Goal: Information Seeking & Learning: Learn about a topic

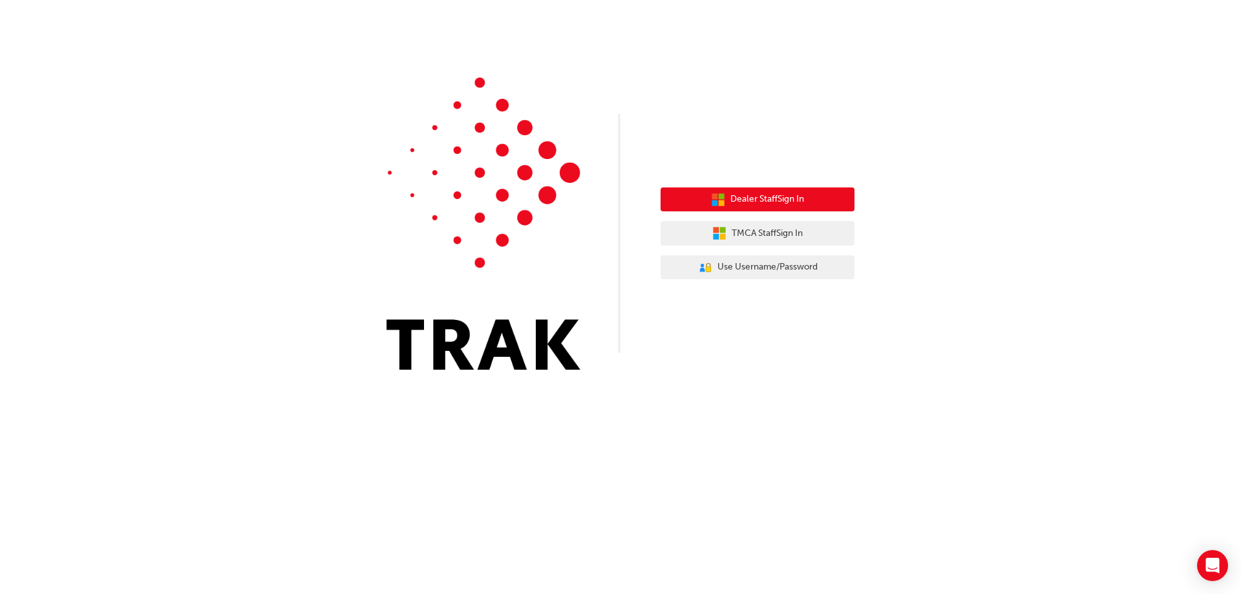
click at [771, 200] on span "Dealer Staff Sign In" at bounding box center [768, 199] width 74 height 15
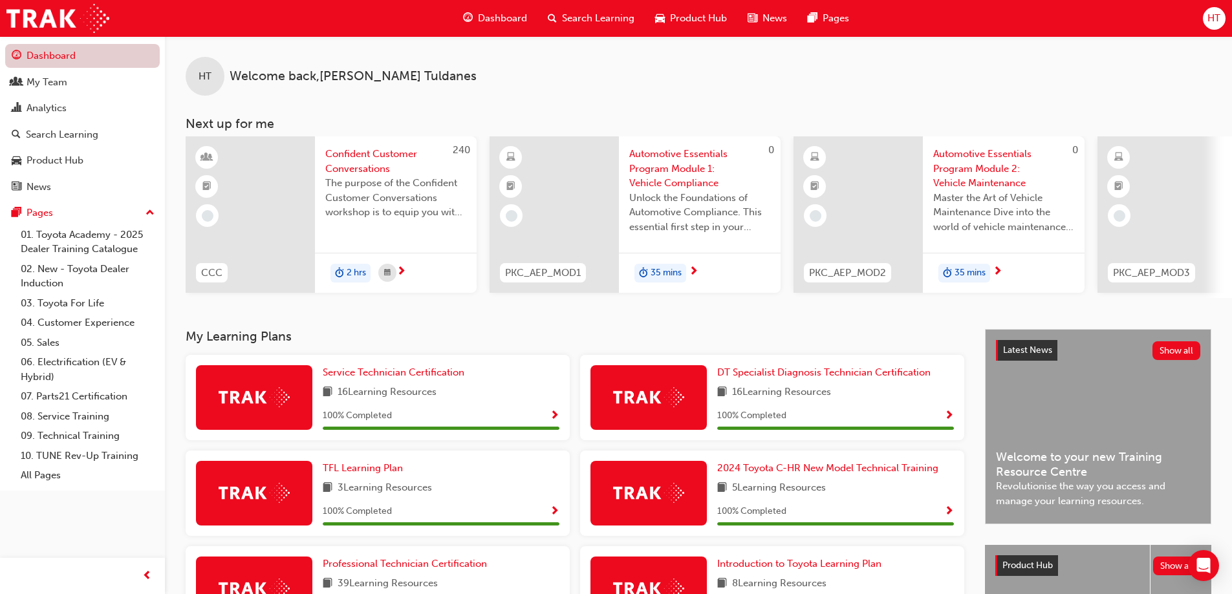
click at [61, 56] on link "Dashboard" at bounding box center [82, 56] width 155 height 24
click at [490, 23] on span "Dashboard" at bounding box center [502, 18] width 49 height 15
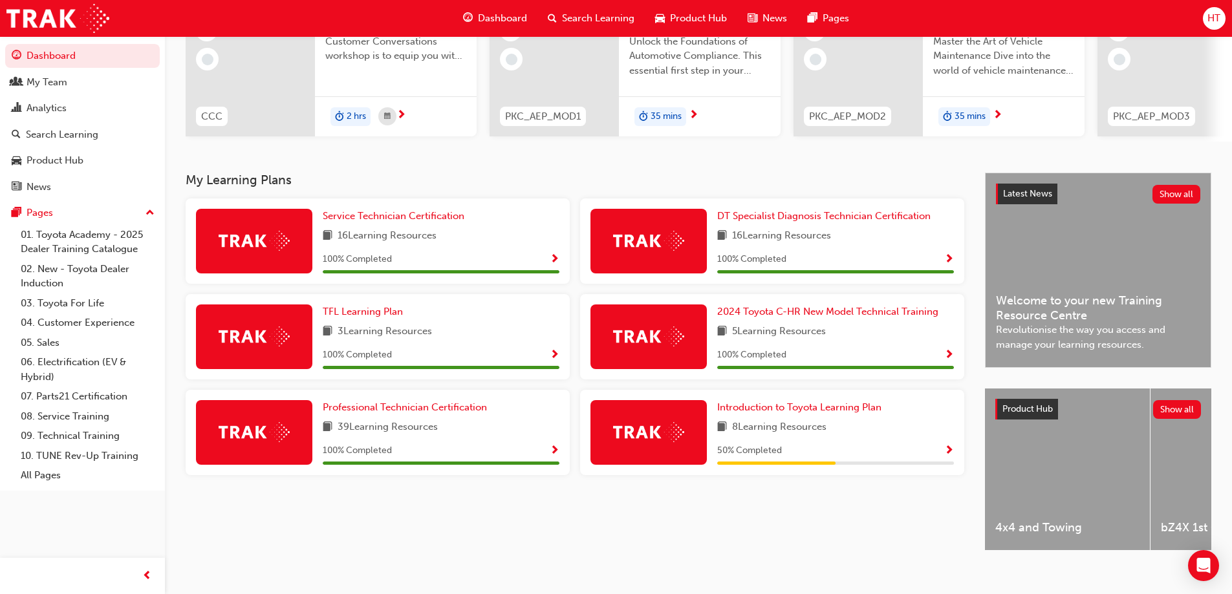
scroll to position [178, 0]
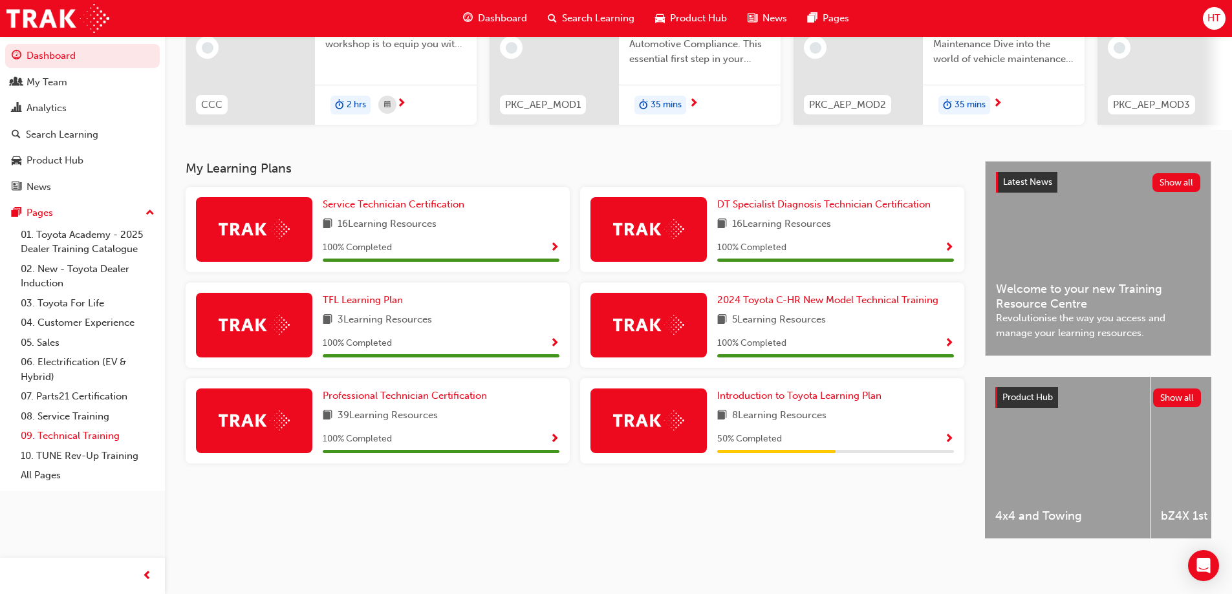
click at [65, 436] on link "09. Technical Training" at bounding box center [88, 436] width 144 height 20
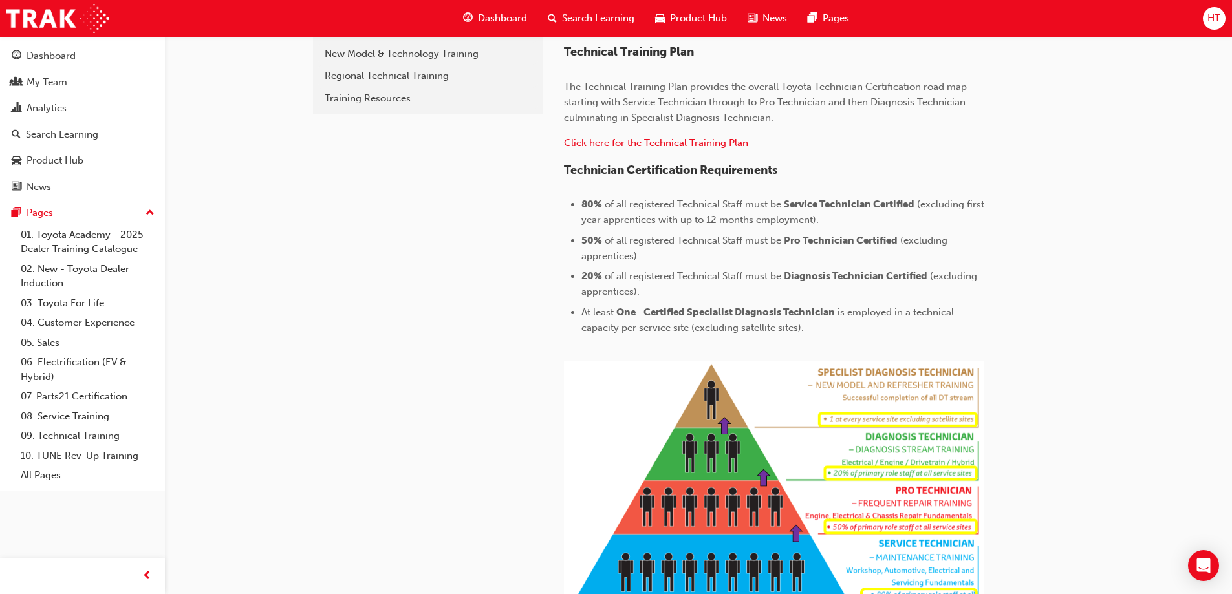
scroll to position [403, 0]
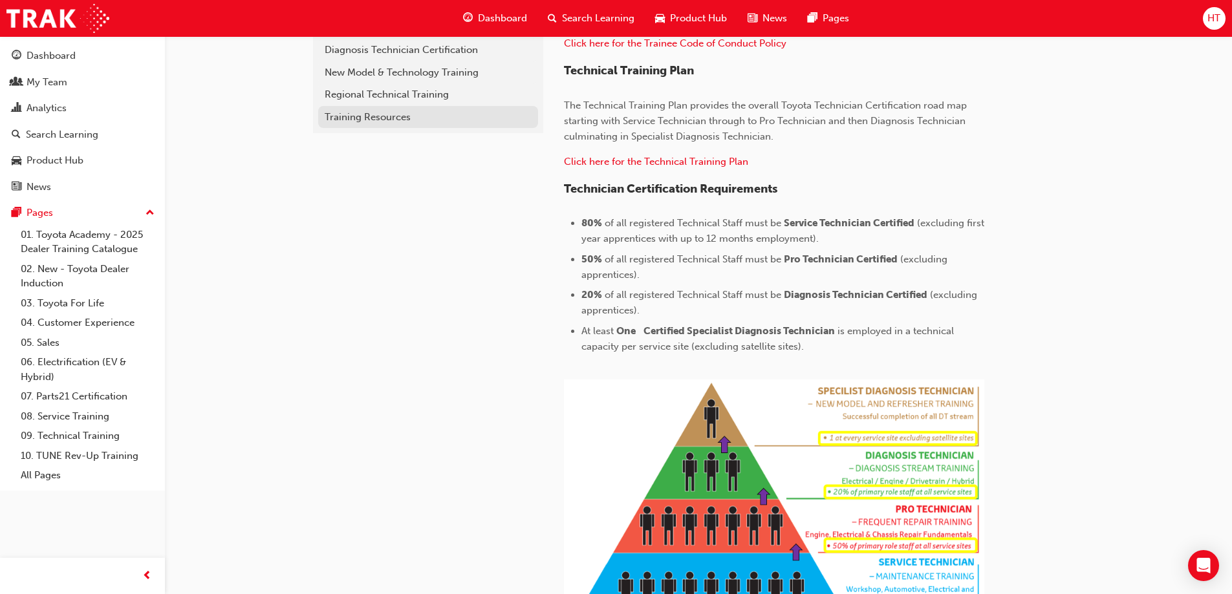
click at [379, 120] on div "Training Resources" at bounding box center [428, 117] width 207 height 15
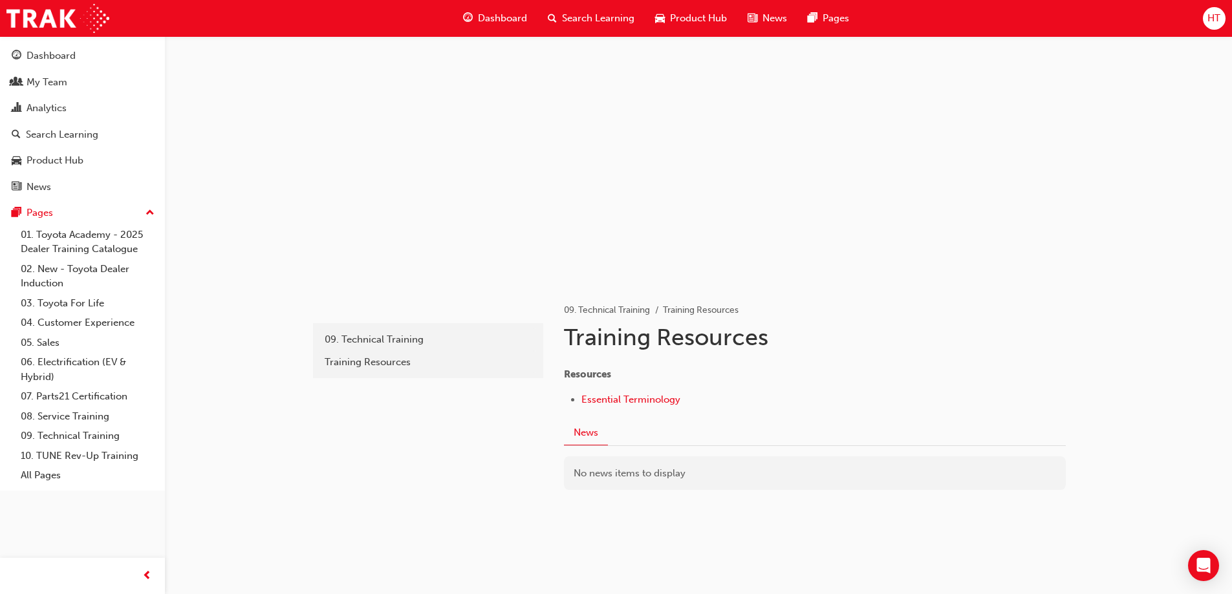
scroll to position [24, 0]
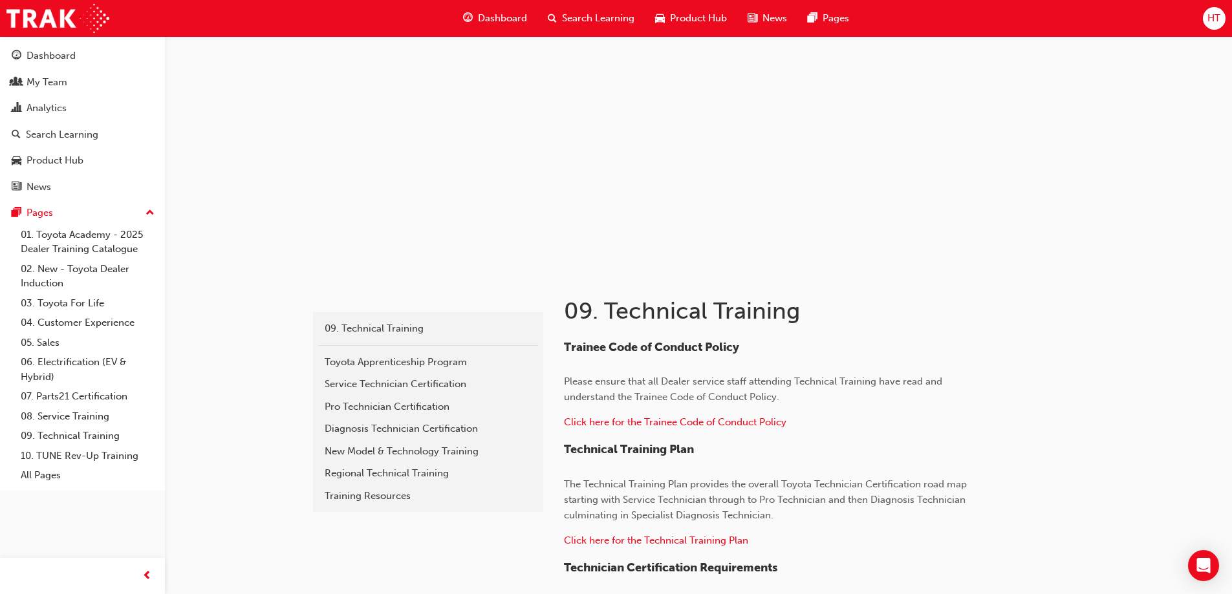
scroll to position [403, 0]
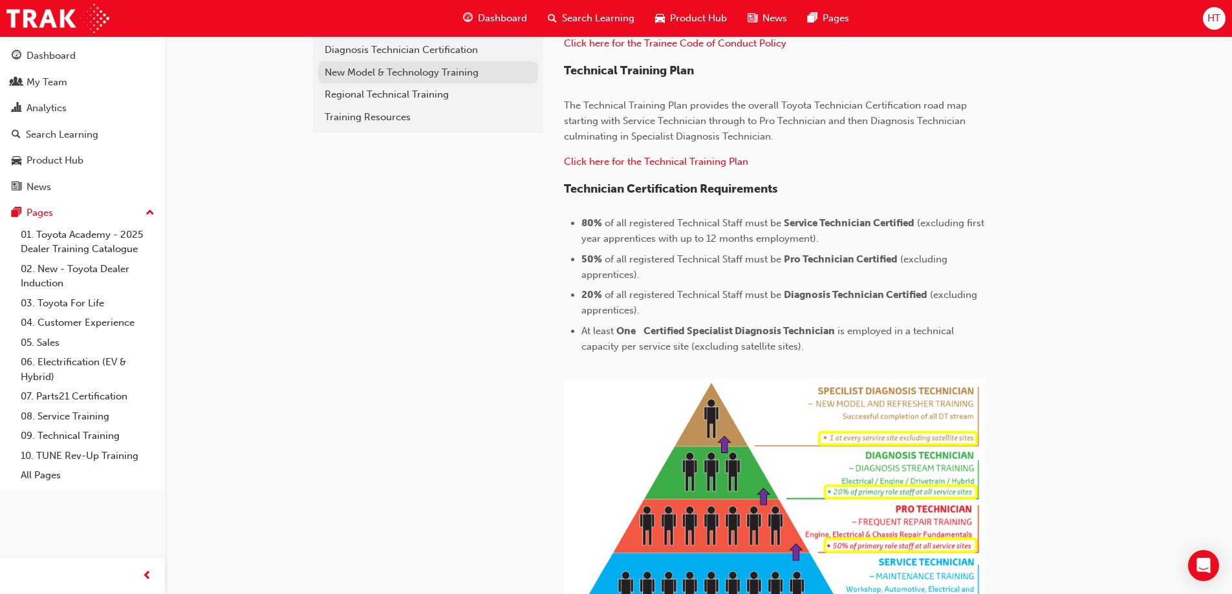
click at [400, 76] on div "New Model & Technology Training" at bounding box center [428, 72] width 207 height 15
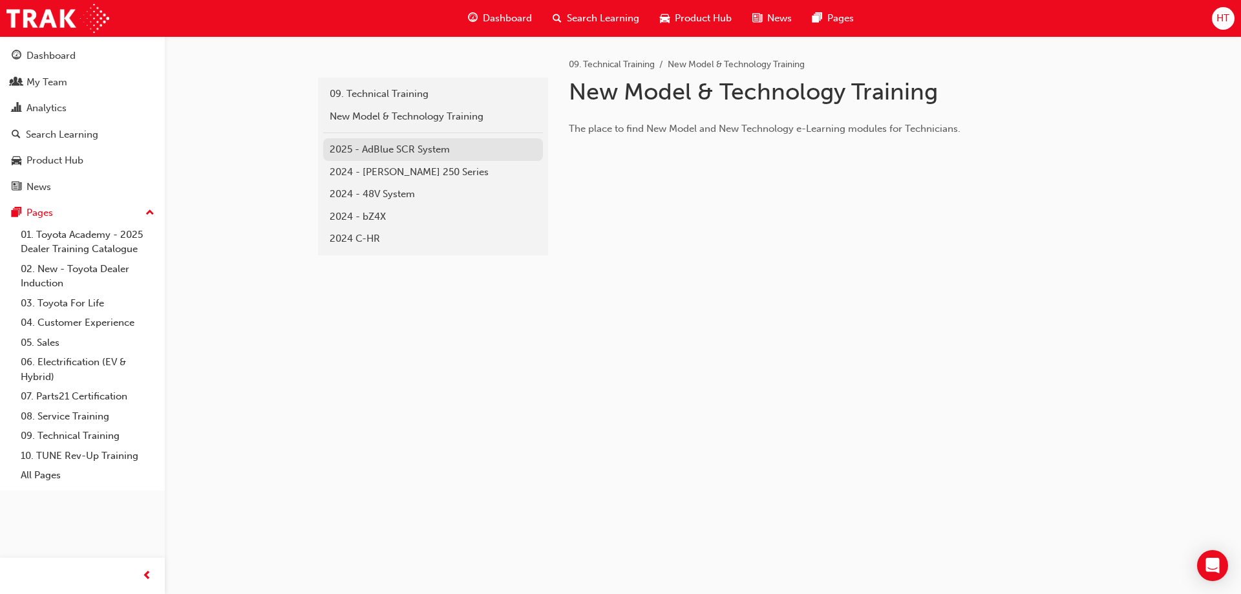
click at [381, 151] on div "2025 - AdBlue SCR System" at bounding box center [433, 149] width 207 height 15
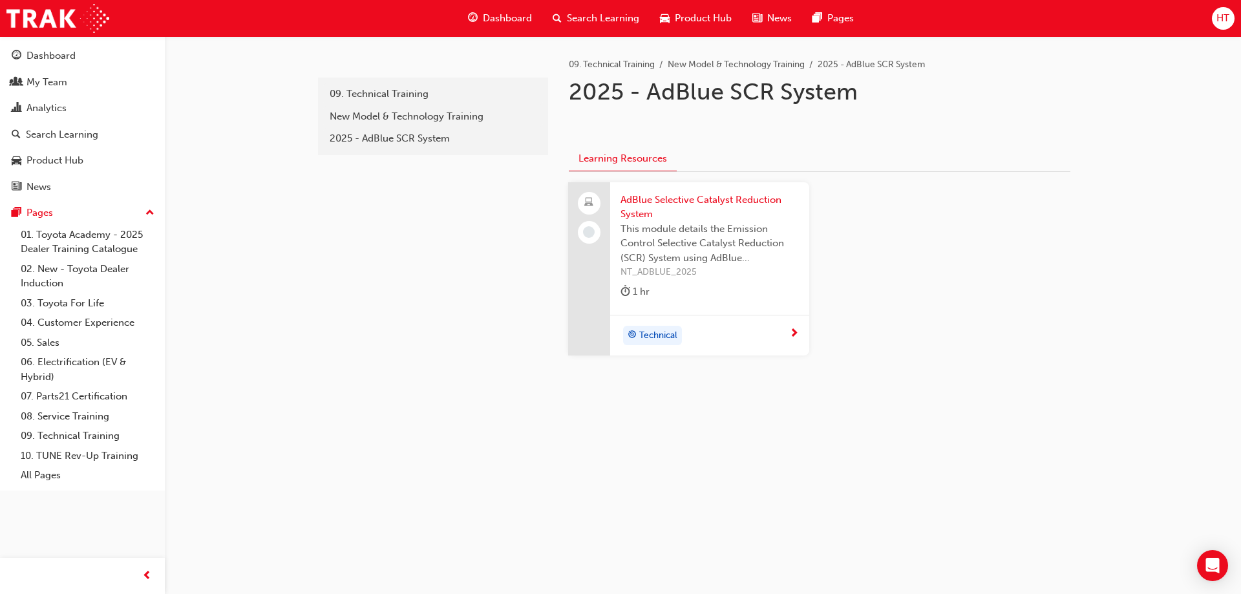
click at [788, 328] on div "Technical" at bounding box center [705, 335] width 169 height 19
click at [403, 118] on div "New Model & Technology Training" at bounding box center [433, 116] width 207 height 15
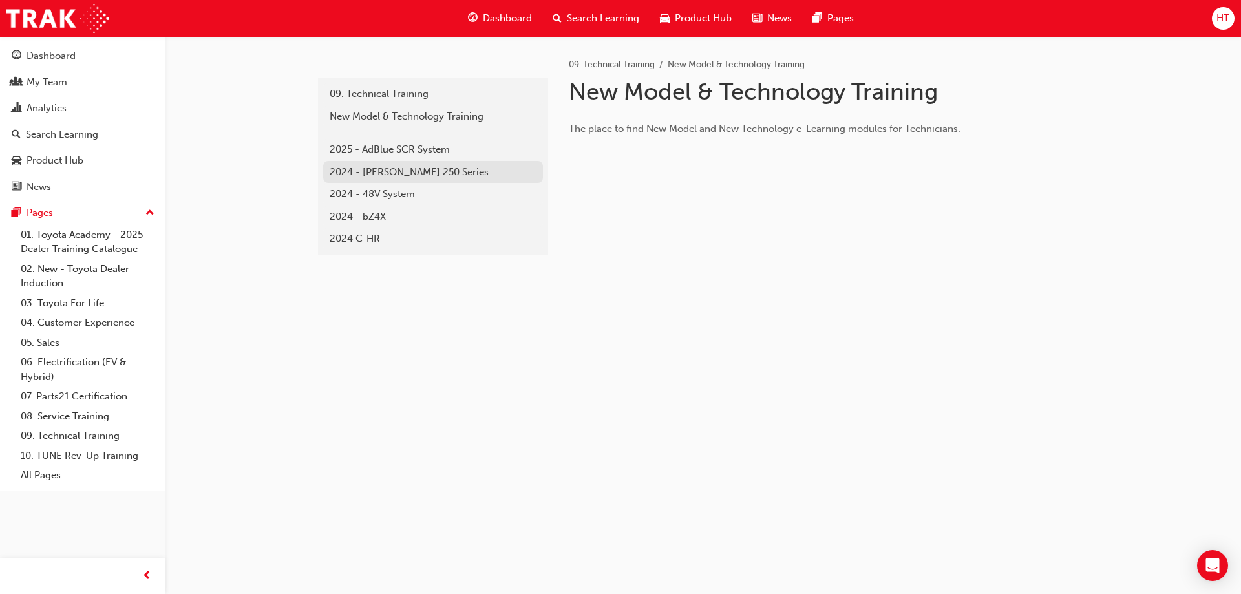
click at [405, 167] on div "2024 - [PERSON_NAME] 250 Series" at bounding box center [433, 172] width 207 height 15
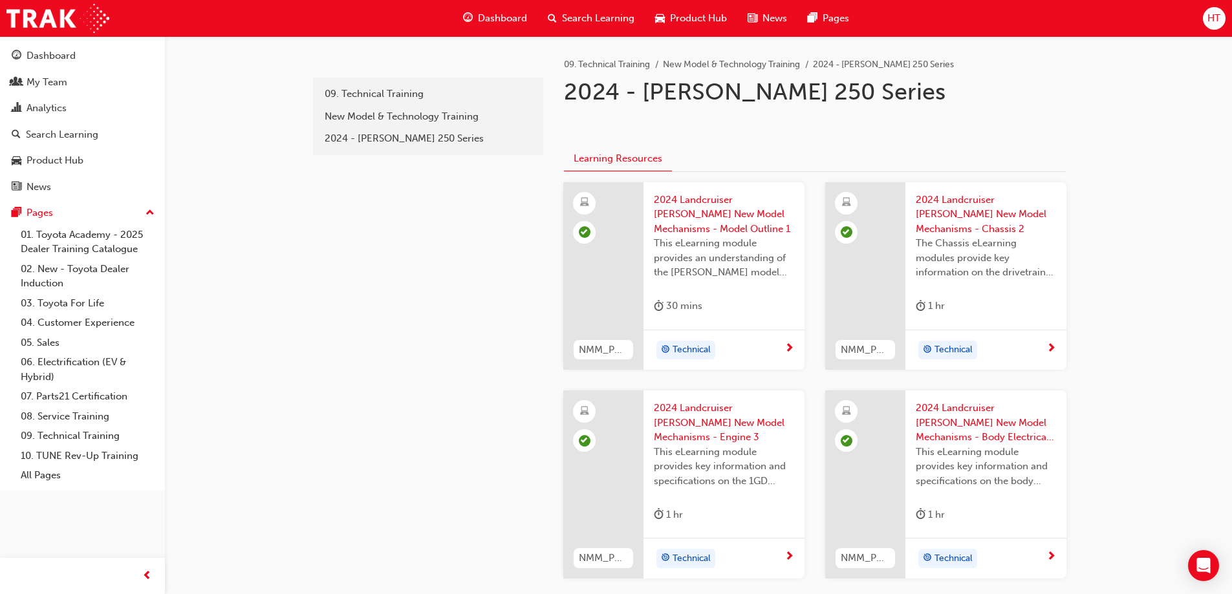
click at [663, 223] on span "2024 Landcruiser [PERSON_NAME] New Model Mechanisms - Model Outline 1" at bounding box center [724, 215] width 140 height 44
click at [870, 254] on div at bounding box center [865, 276] width 80 height 188
